Goal: Find specific page/section: Find specific page/section

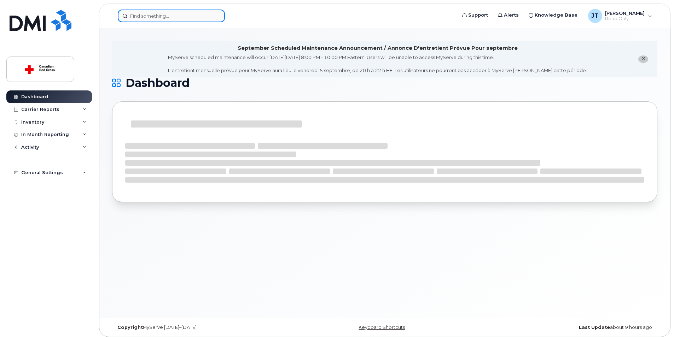
click at [174, 19] on input at bounding box center [171, 16] width 107 height 13
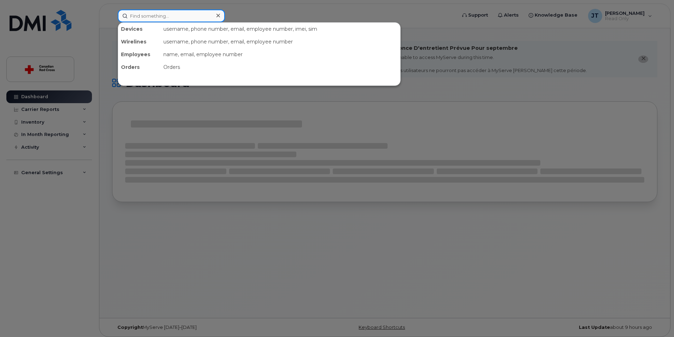
paste input "[PHONE_NUMBER]"
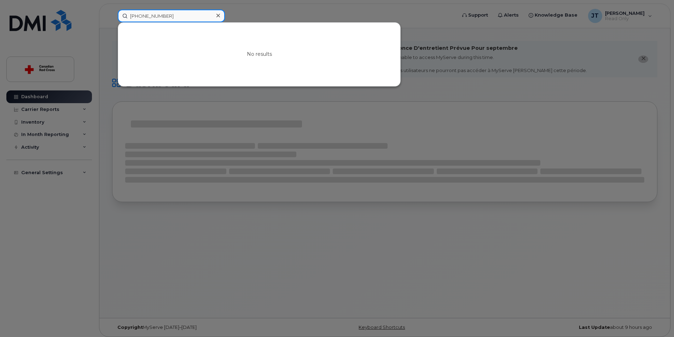
click at [132, 14] on input "[PHONE_NUMBER]" at bounding box center [171, 16] width 107 height 13
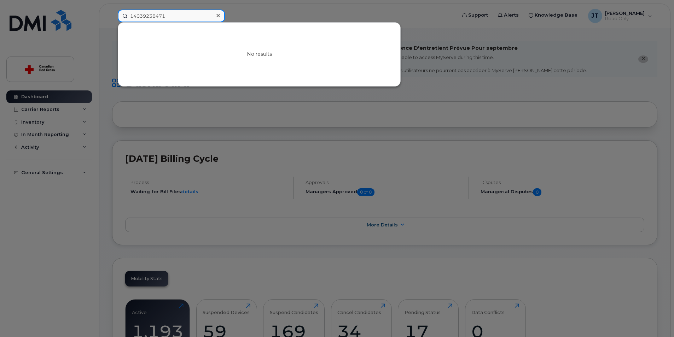
type input "14039238471"
click at [221, 14] on div at bounding box center [218, 16] width 10 height 10
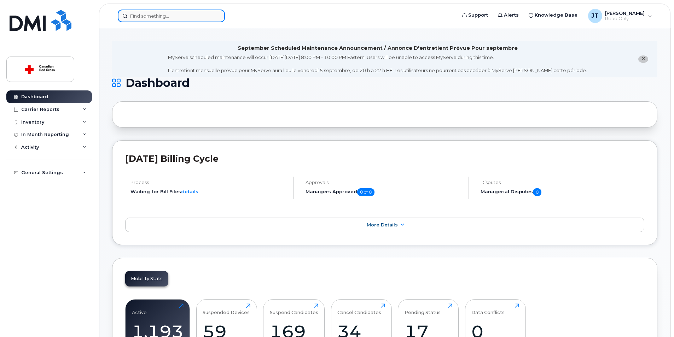
click at [201, 19] on input at bounding box center [171, 16] width 107 height 13
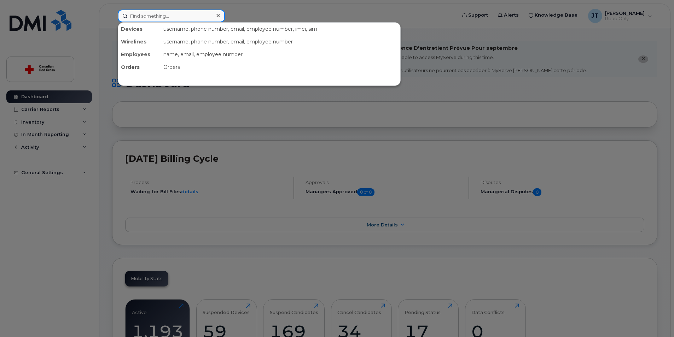
paste input "YWN75NX0QQ"
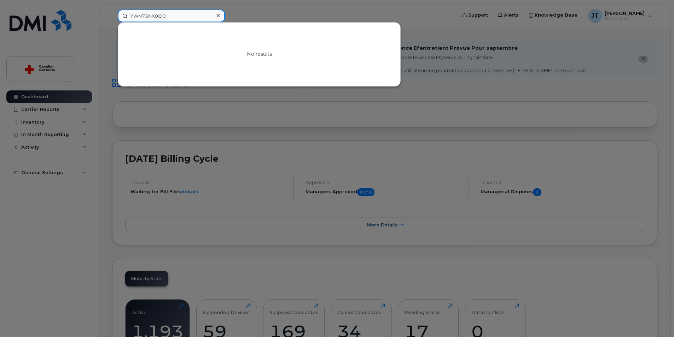
drag, startPoint x: 204, startPoint y: 18, endPoint x: 46, endPoint y: 11, distance: 158.5
click at [112, 11] on div "YWN75NX0QQ No results" at bounding box center [284, 16] width 345 height 13
type input "[PERSON_NAME]"
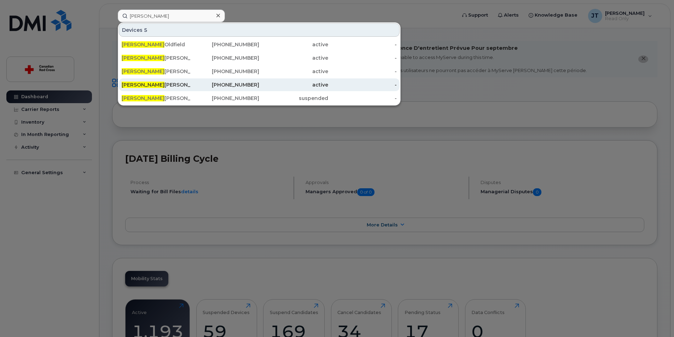
click at [258, 87] on div "[PHONE_NUMBER]" at bounding box center [225, 84] width 69 height 7
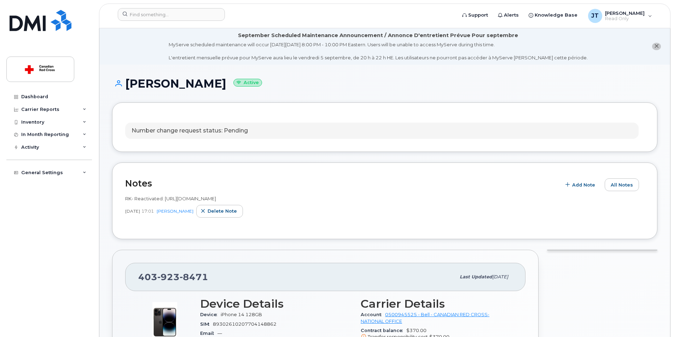
click at [653, 48] on button "close notification" at bounding box center [656, 46] width 9 height 7
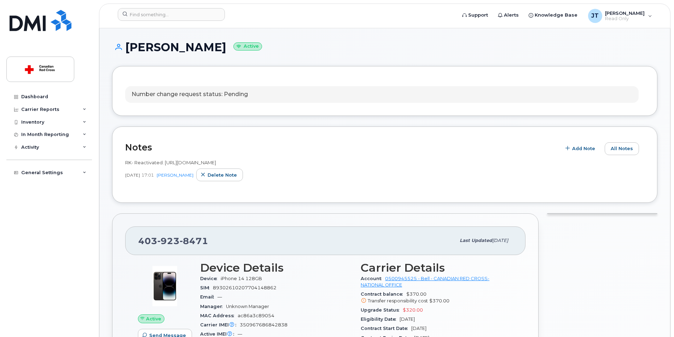
click at [632, 26] on header "Support Alerts Knowledge Base JT James Teng Read Only English Français Sign out" at bounding box center [384, 16] width 571 height 25
click at [632, 20] on span "Read Only" at bounding box center [625, 19] width 40 height 6
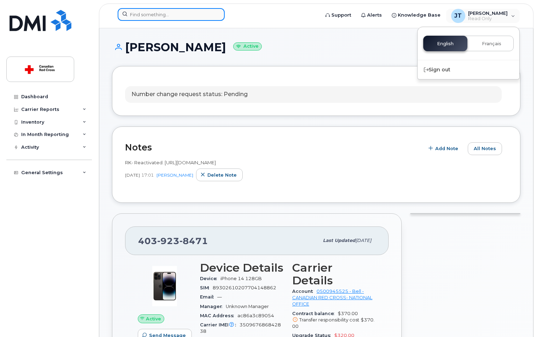
click at [195, 17] on input at bounding box center [171, 14] width 107 height 13
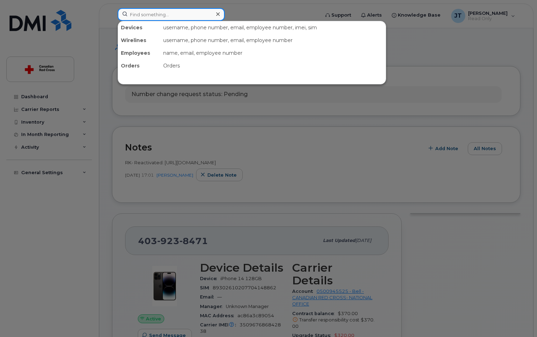
paste input "Rachelle Wallace"
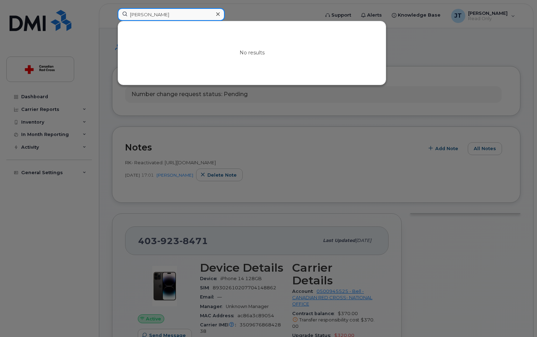
type input "Rachelle Wallace"
